Goal: Transaction & Acquisition: Purchase product/service

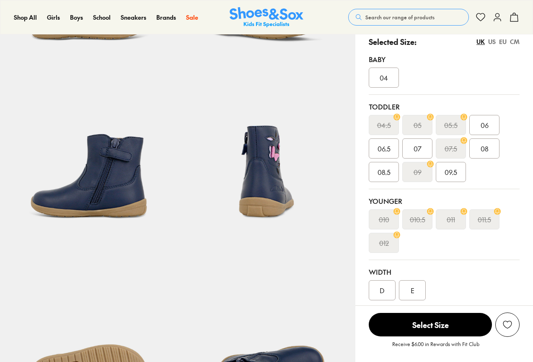
select select "*"
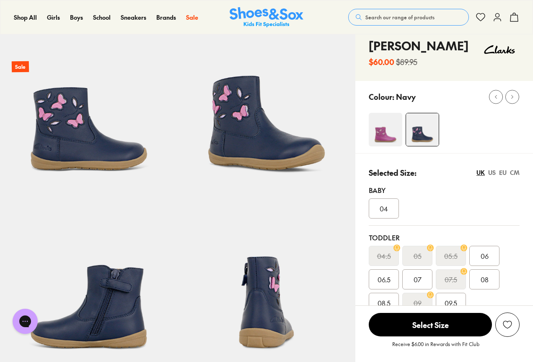
scroll to position [42, 0]
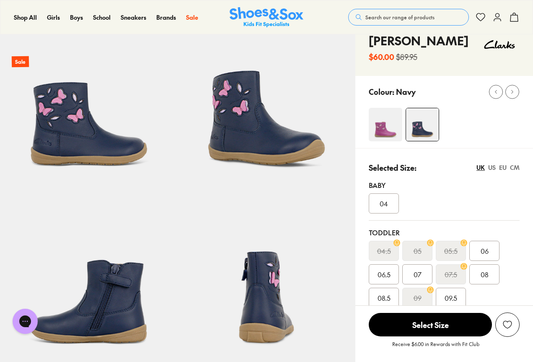
click at [385, 132] on img at bounding box center [386, 125] width 34 height 34
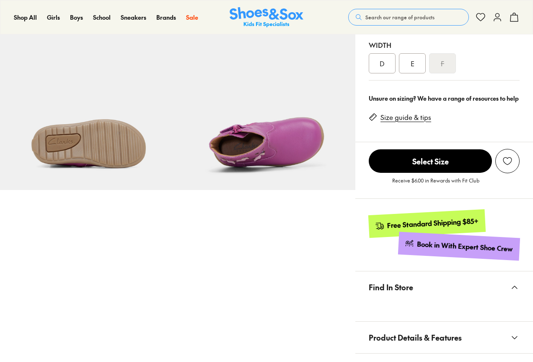
select select "*"
